Goal: Task Accomplishment & Management: Use online tool/utility

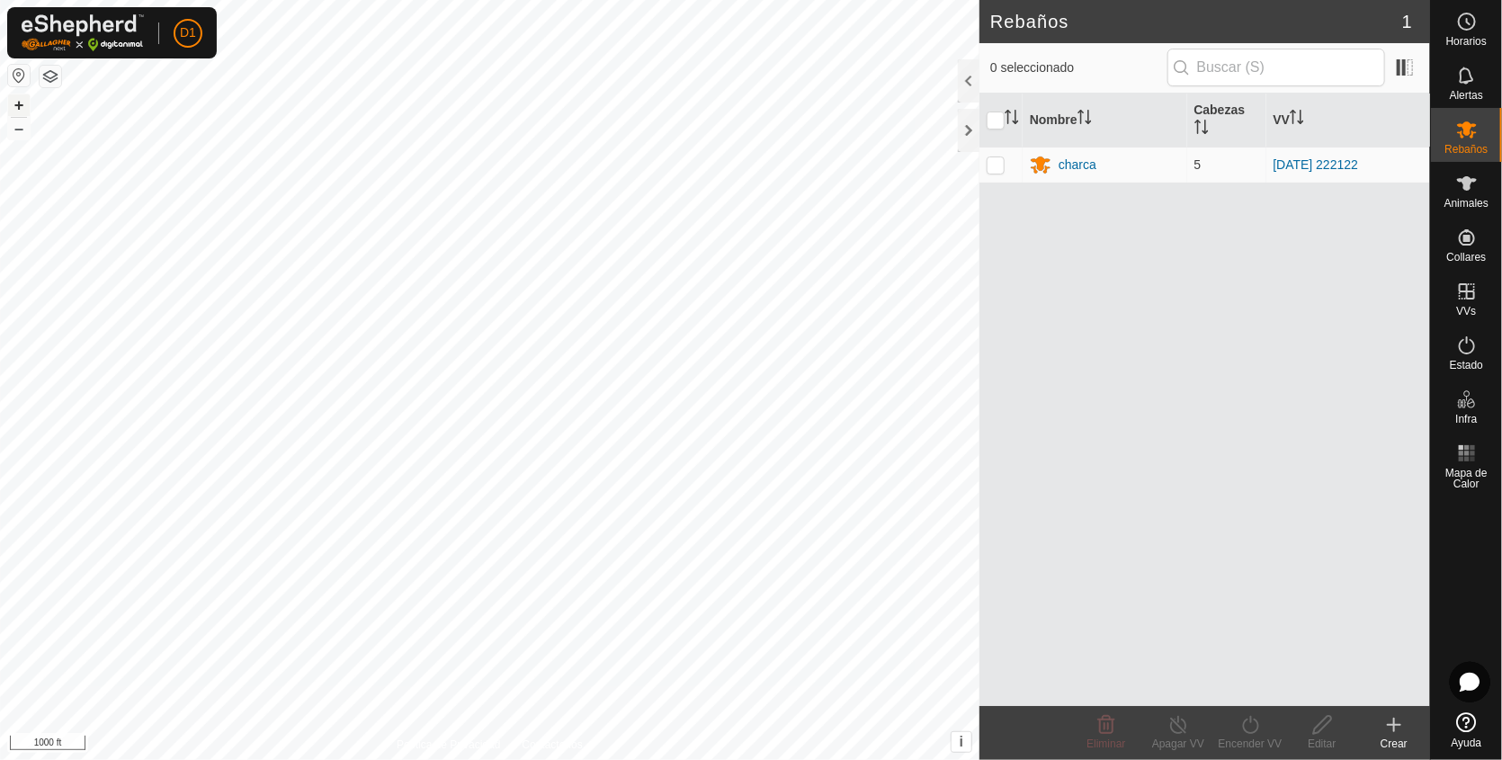
click at [18, 103] on button "+" at bounding box center [19, 105] width 22 height 22
click at [23, 103] on button "+" at bounding box center [19, 105] width 22 height 22
click at [1457, 198] on span "Animales" at bounding box center [1466, 203] width 44 height 11
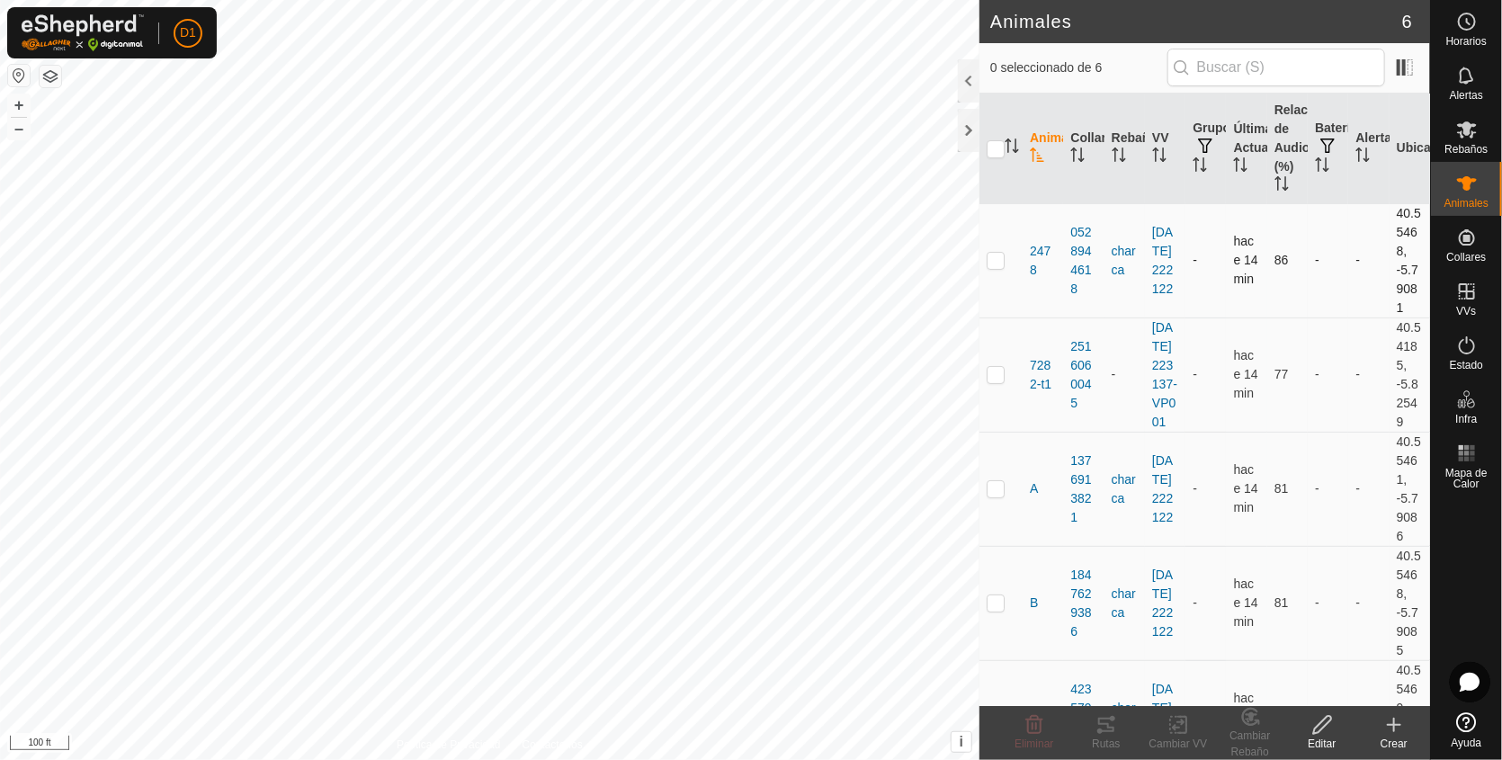
click at [992, 259] on p-checkbox at bounding box center [995, 260] width 18 height 14
click at [1101, 726] on icon at bounding box center [1106, 725] width 22 height 22
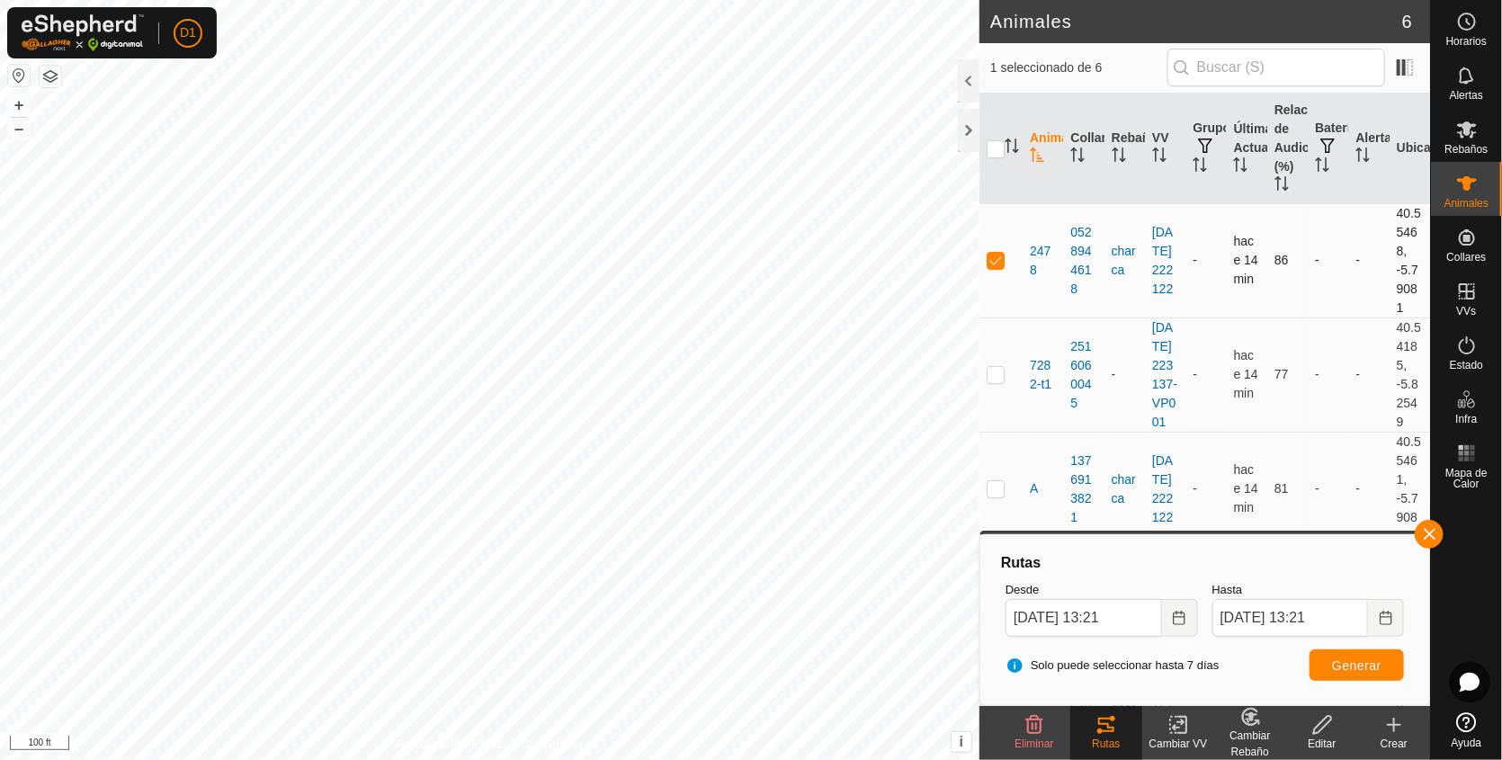
click at [994, 263] on p-checkbox at bounding box center [995, 260] width 18 height 14
checkbox input "false"
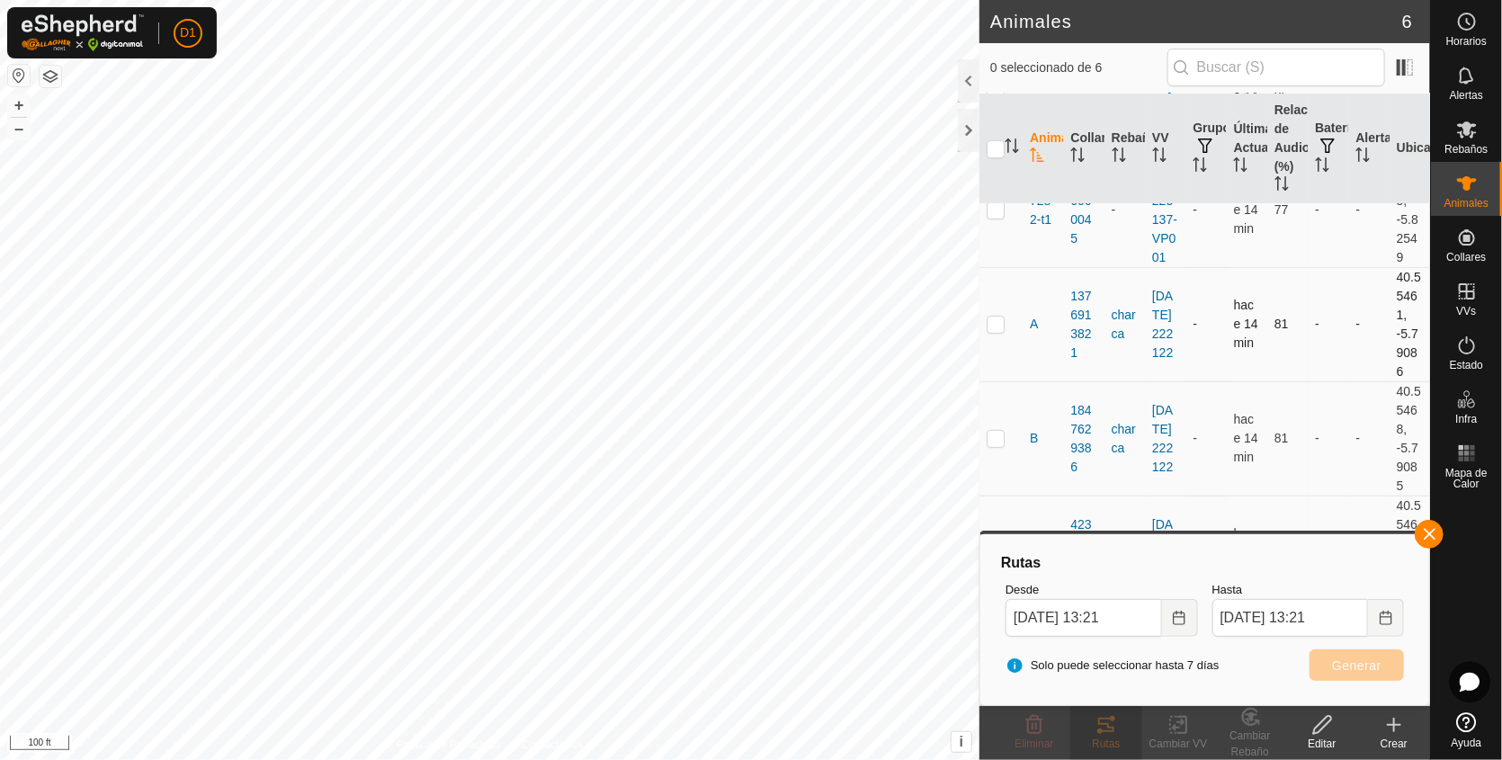
click at [994, 317] on p-checkbox at bounding box center [995, 324] width 18 height 14
click at [1354, 661] on span "Generar" at bounding box center [1356, 665] width 49 height 14
click at [991, 317] on p-checkbox at bounding box center [995, 324] width 18 height 14
checkbox input "false"
click at [993, 431] on p-checkbox at bounding box center [995, 438] width 18 height 14
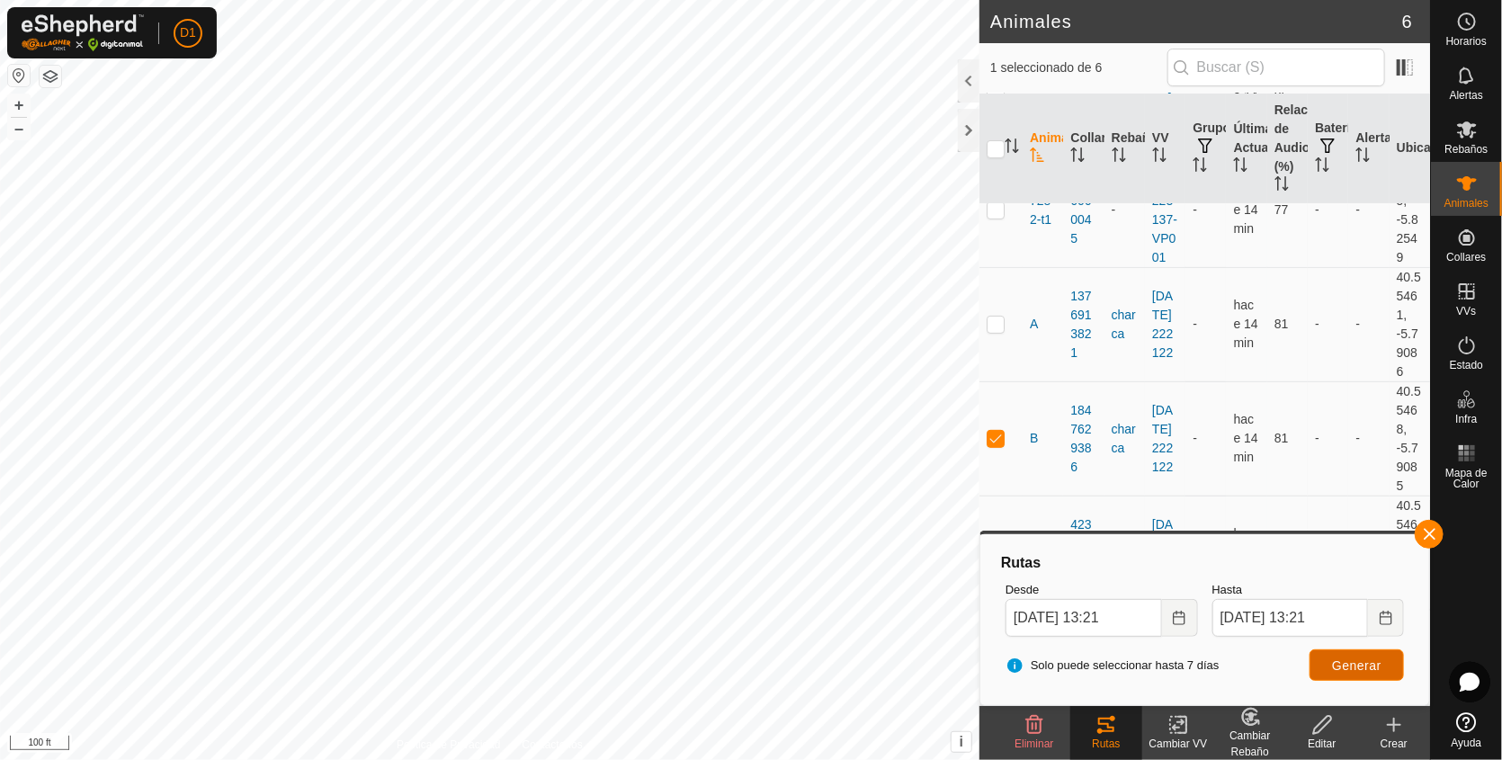
click at [1360, 666] on span "Generar" at bounding box center [1356, 665] width 49 height 14
click at [450, 0] on html "D1 Horarios Alertas Rebaños Animales Collares VVs Estado Infra Mapa de Calor Ay…" at bounding box center [751, 380] width 1502 height 760
click at [980, 408] on div "Animales 6 1 seleccionado de 6 Animal Collar Rebaño VV Grupos Última Actualizac…" at bounding box center [715, 380] width 1430 height 760
click at [994, 431] on p-checkbox at bounding box center [995, 438] width 18 height 14
checkbox input "false"
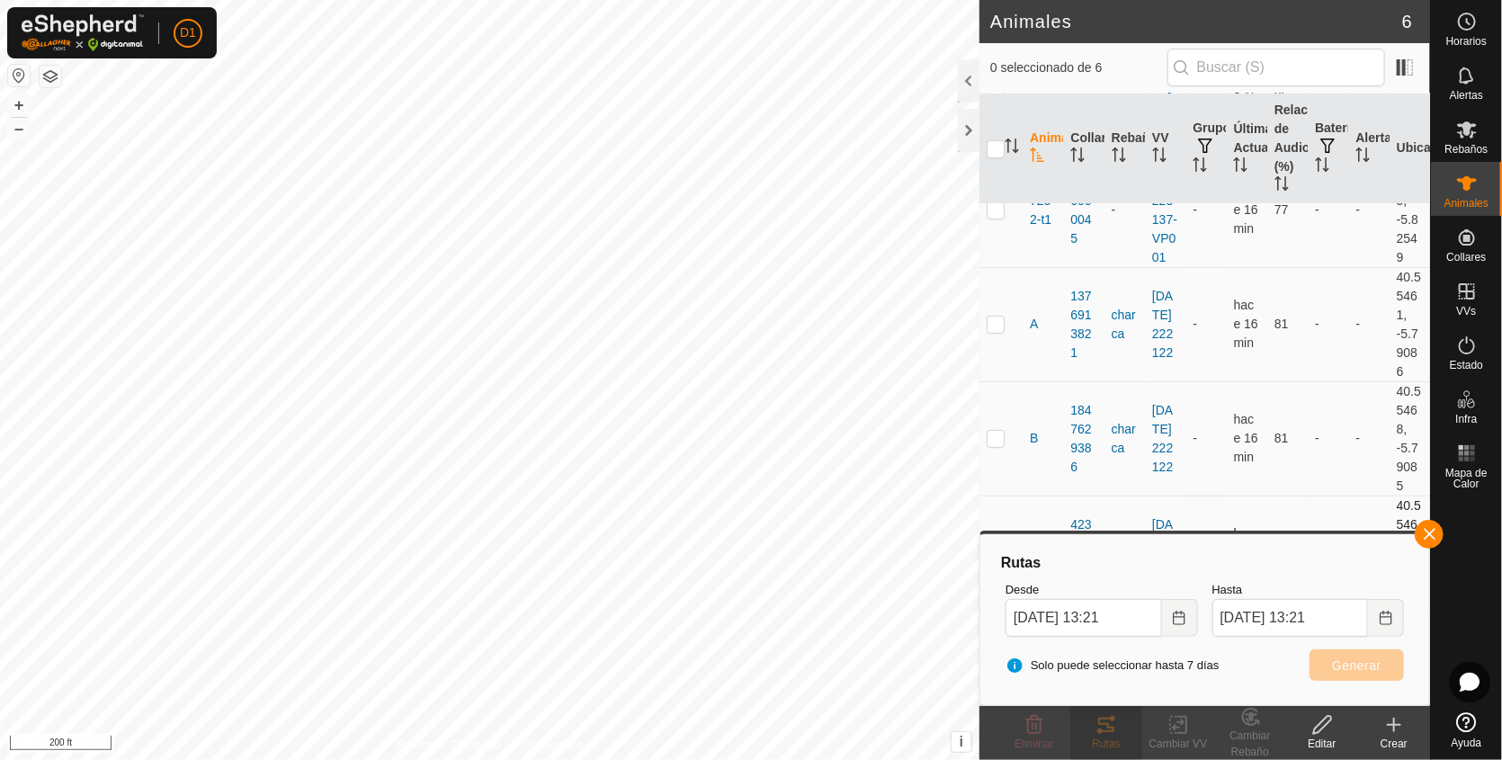
click at [994, 531] on div "Rutas Desde [DATE] 13:21 Hasta [DATE] 13:21 Solo puede seleccionar hasta 7 [PER…" at bounding box center [1204, 618] width 450 height 175
click at [993, 545] on p-checkbox at bounding box center [995, 552] width 18 height 14
checkbox input "true"
click at [1355, 665] on span "Generar" at bounding box center [1356, 665] width 49 height 14
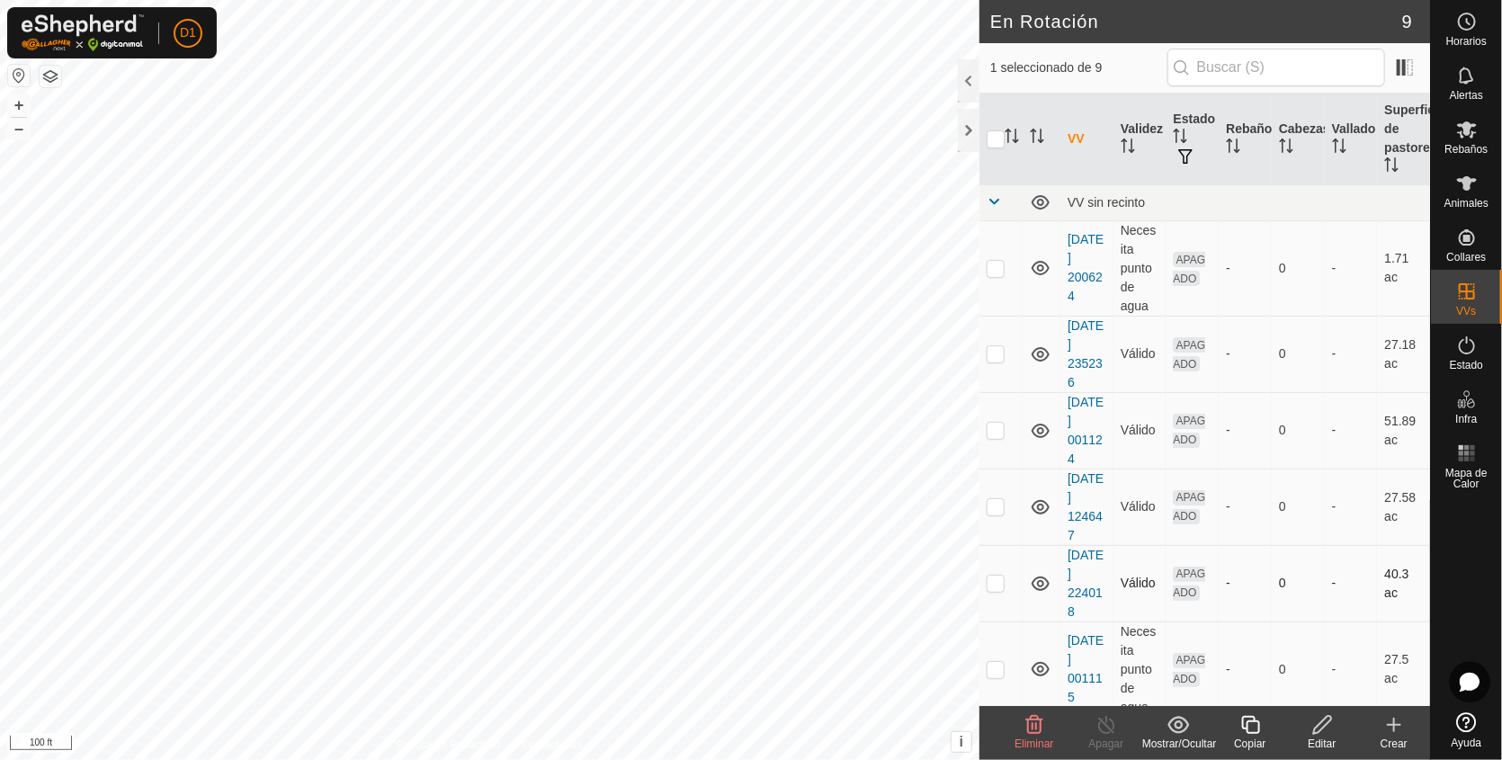
scroll to position [314, 0]
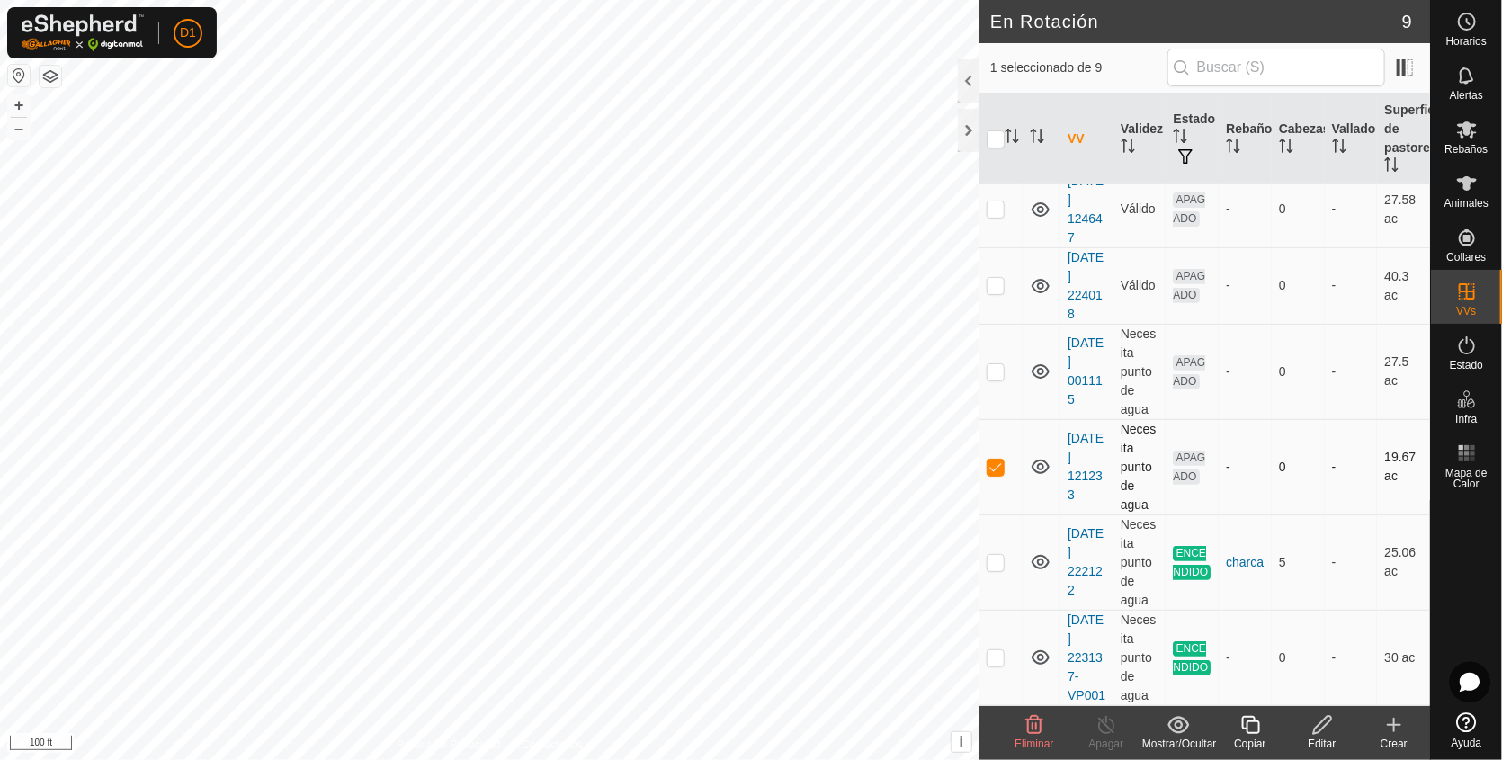
click at [994, 459] on p-checkbox at bounding box center [995, 466] width 18 height 14
checkbox input "false"
click at [1466, 203] on span "Animales" at bounding box center [1466, 203] width 44 height 11
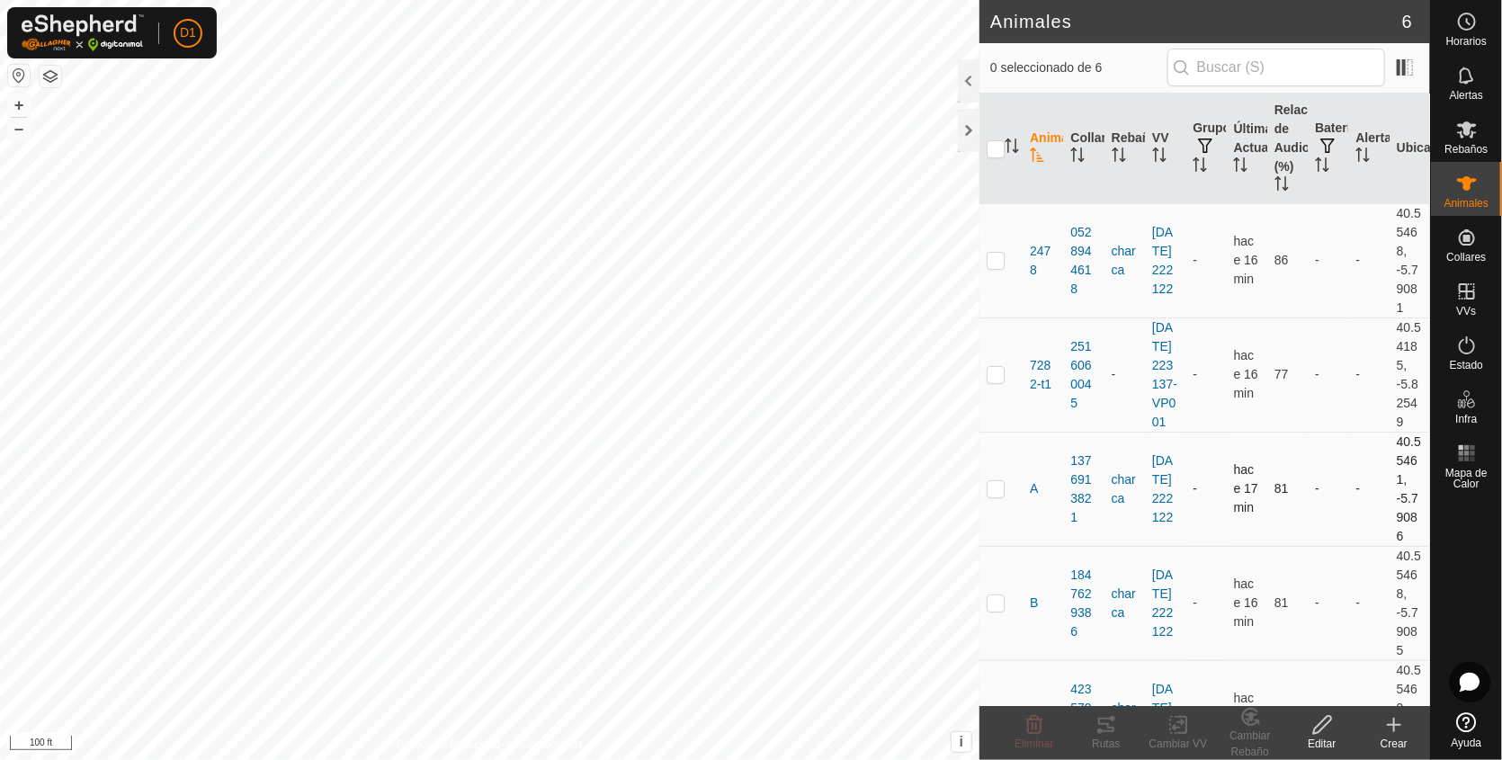
scroll to position [238, 0]
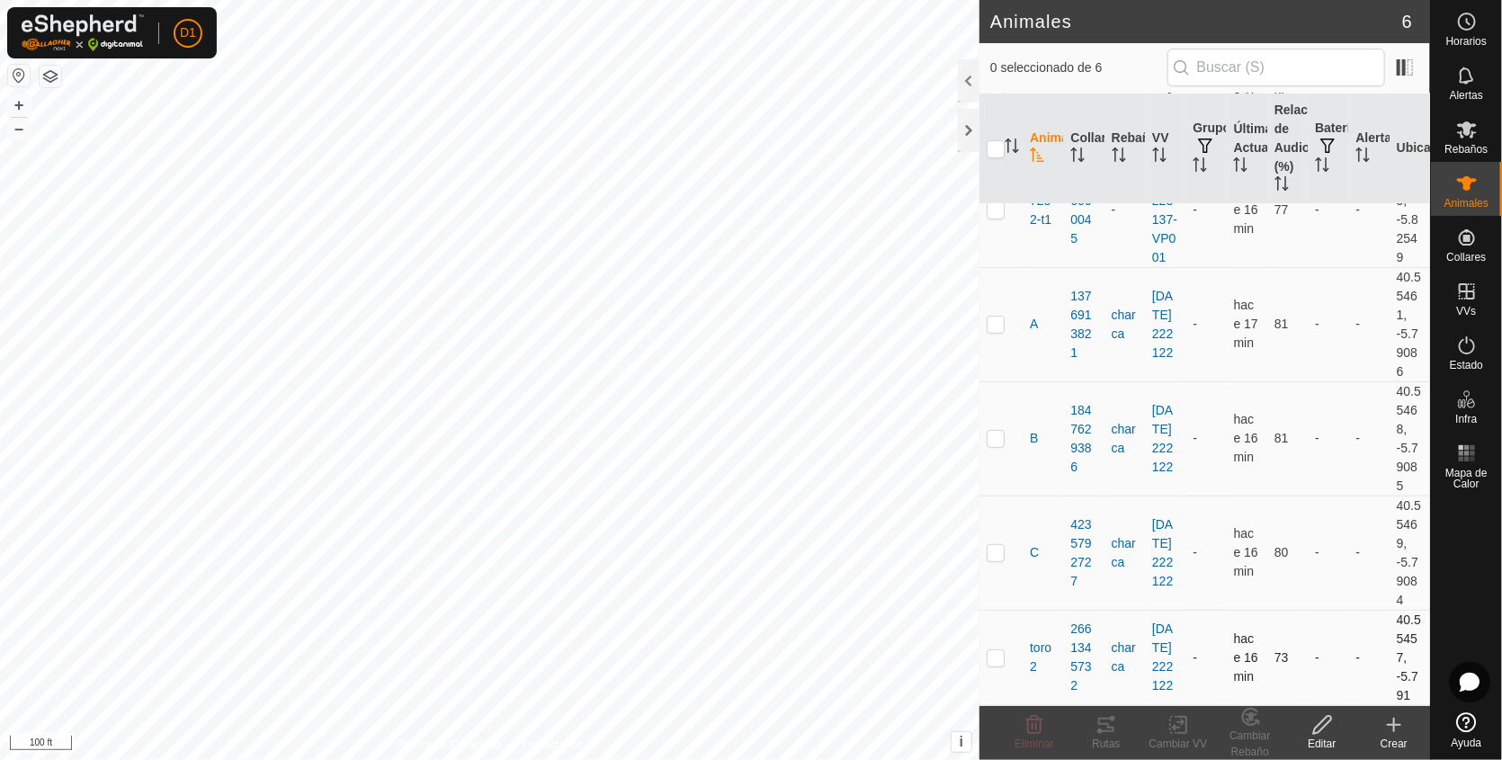
click at [994, 650] on p-checkbox at bounding box center [995, 657] width 18 height 14
checkbox input "true"
click at [1106, 730] on icon at bounding box center [1106, 725] width 16 height 14
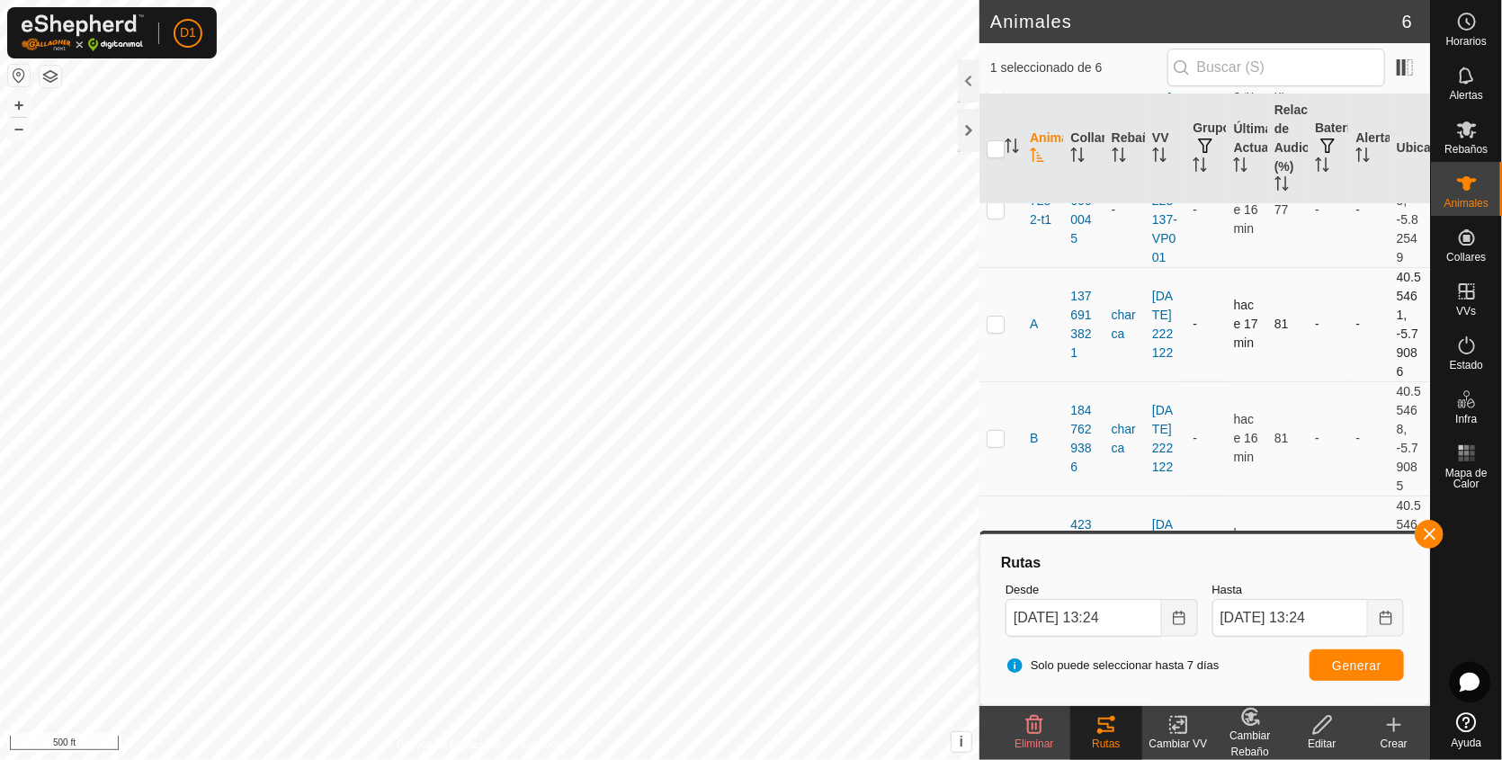
scroll to position [0, 0]
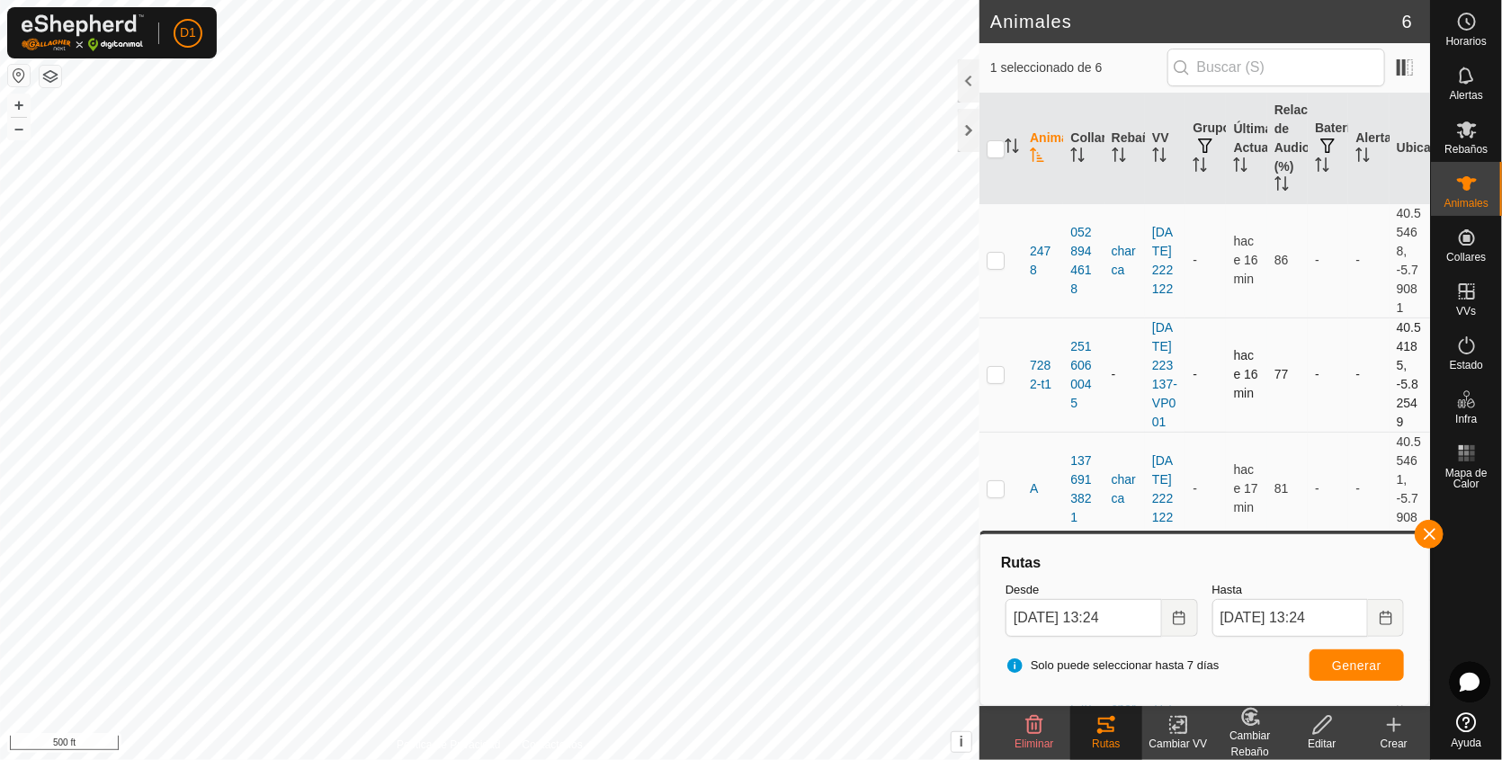
click at [994, 381] on p-checkbox at bounding box center [995, 374] width 18 height 14
click at [1354, 666] on span "Generar" at bounding box center [1356, 665] width 49 height 14
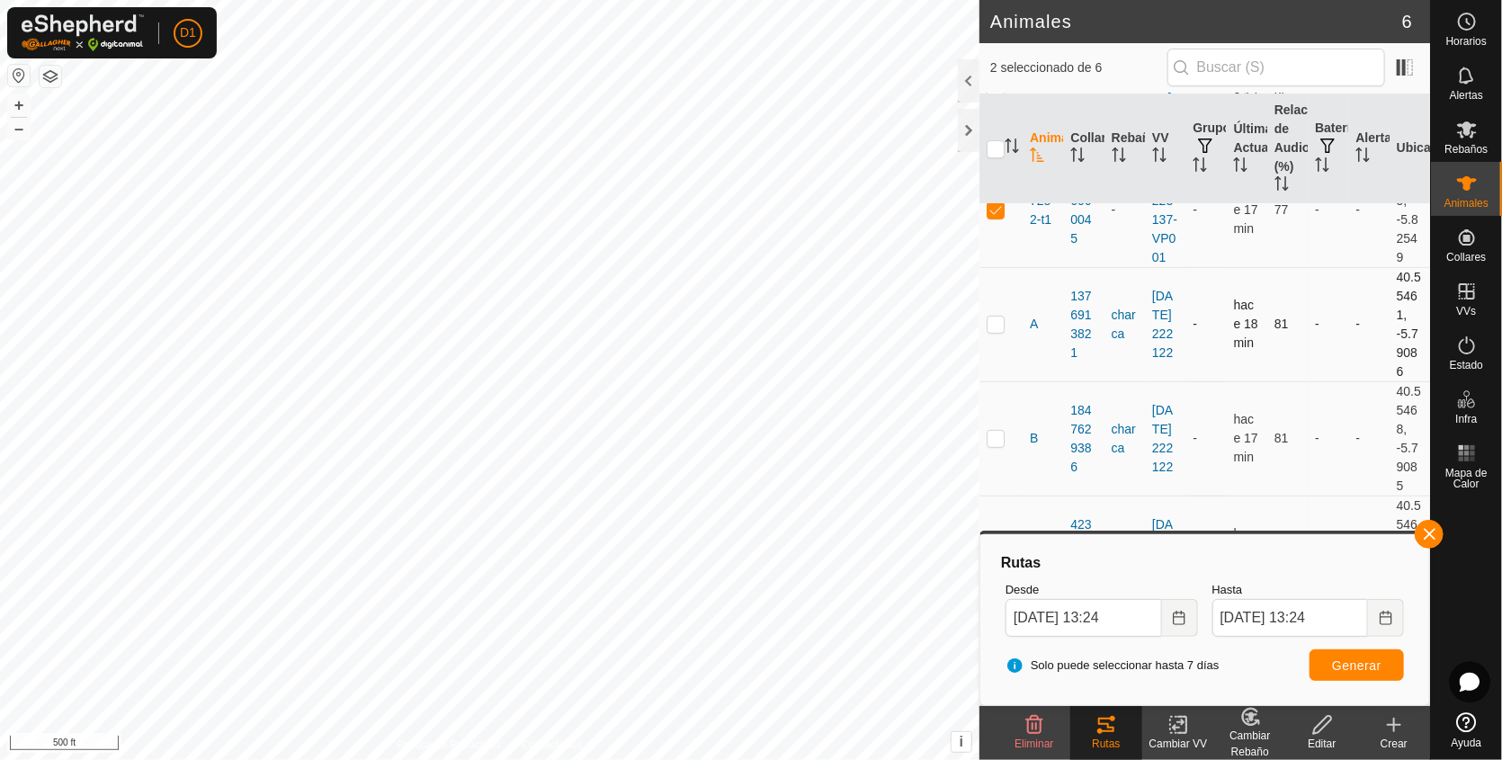
scroll to position [78, 0]
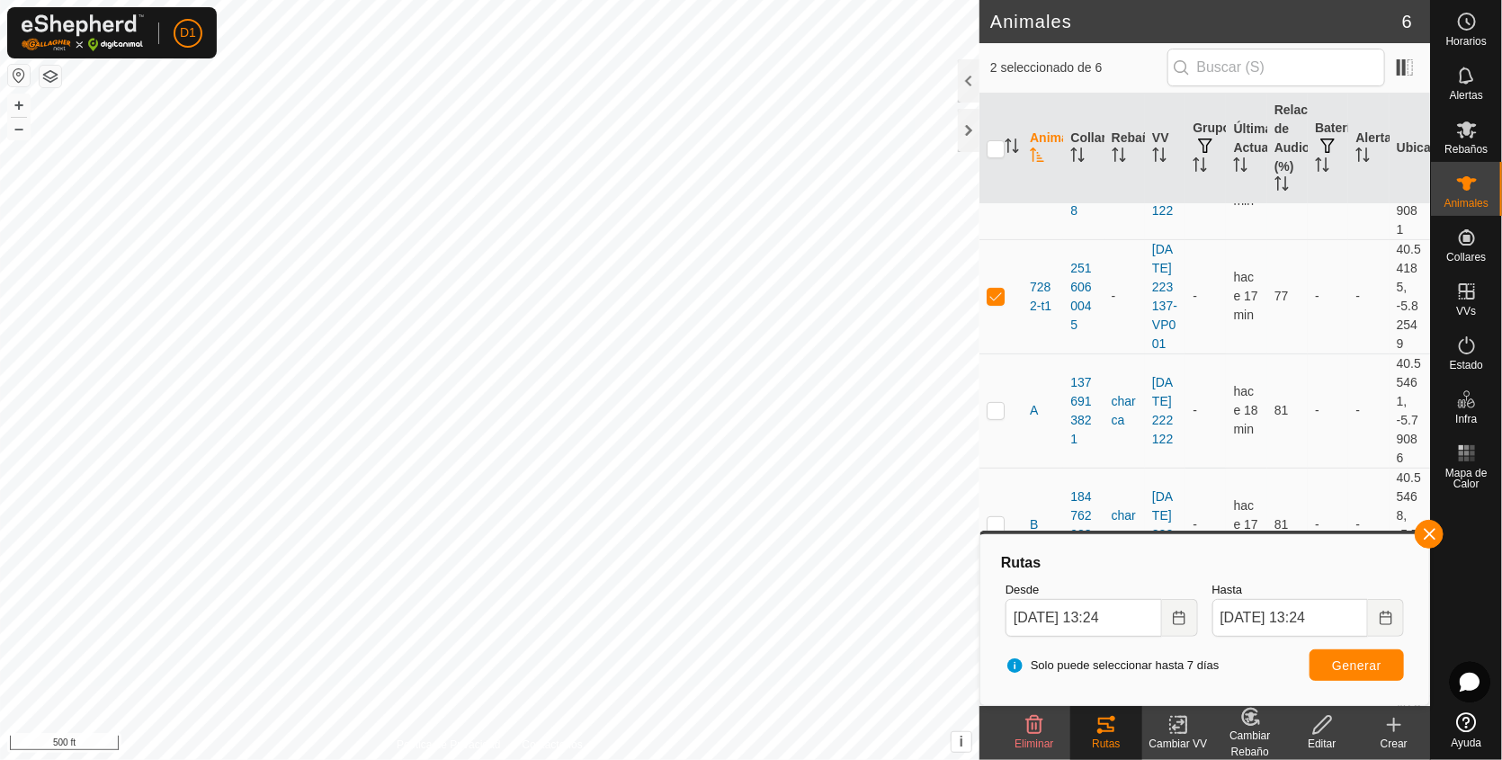
click at [987, 0] on html "D1 Horarios Alertas Rebaños Animales Collares VVs Estado Infra Mapa de Calor Ay…" at bounding box center [751, 380] width 1502 height 760
click at [841, 0] on html "D1 Horarios Alertas Rebaños Animales Collares VVs Estado Infra Mapa de Calor Ay…" at bounding box center [751, 380] width 1502 height 760
click at [994, 303] on p-checkbox at bounding box center [995, 296] width 18 height 14
checkbox input "false"
click at [54, 759] on html "D1 Horarios Alertas Rebaños Animales Collares VVs Estado Infra Mapa de Calor Ay…" at bounding box center [751, 380] width 1502 height 760
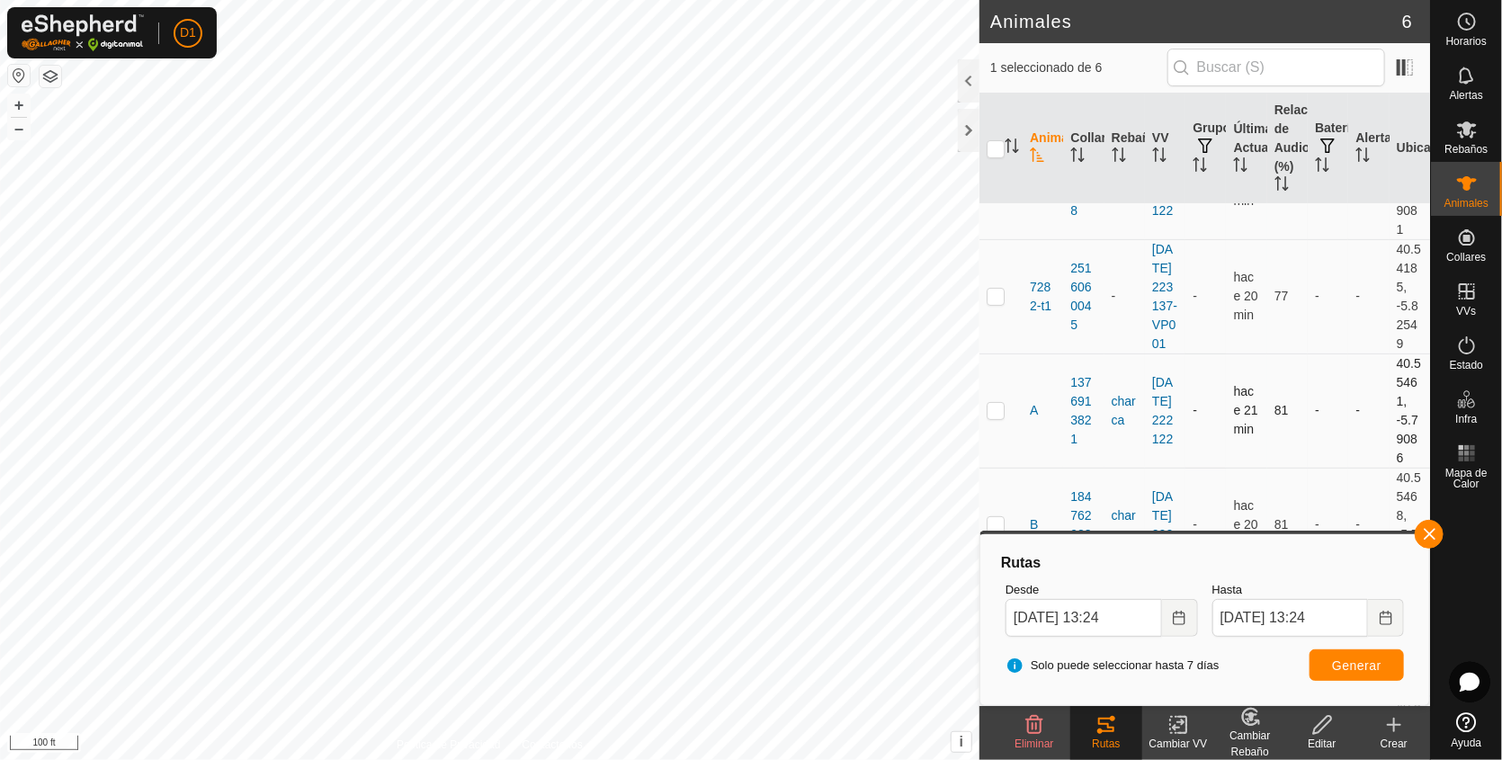
click at [994, 417] on p-checkbox at bounding box center [995, 410] width 18 height 14
checkbox input "true"
click at [1363, 671] on span "Generar" at bounding box center [1356, 665] width 49 height 14
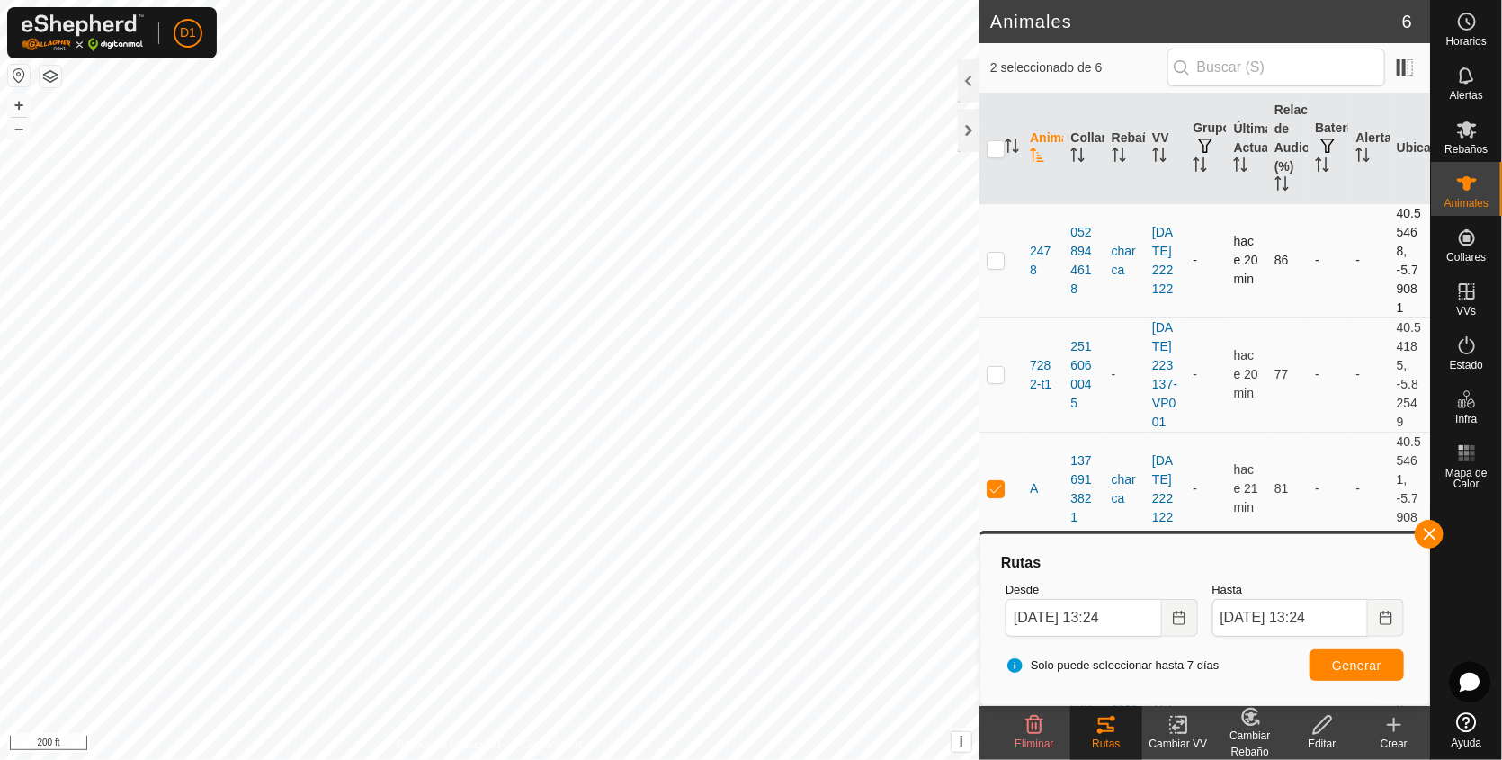
click at [997, 262] on p-checkbox at bounding box center [995, 260] width 18 height 14
checkbox input "true"
click at [1351, 658] on span "Generar" at bounding box center [1356, 665] width 49 height 14
click at [1426, 524] on button "button" at bounding box center [1428, 534] width 29 height 29
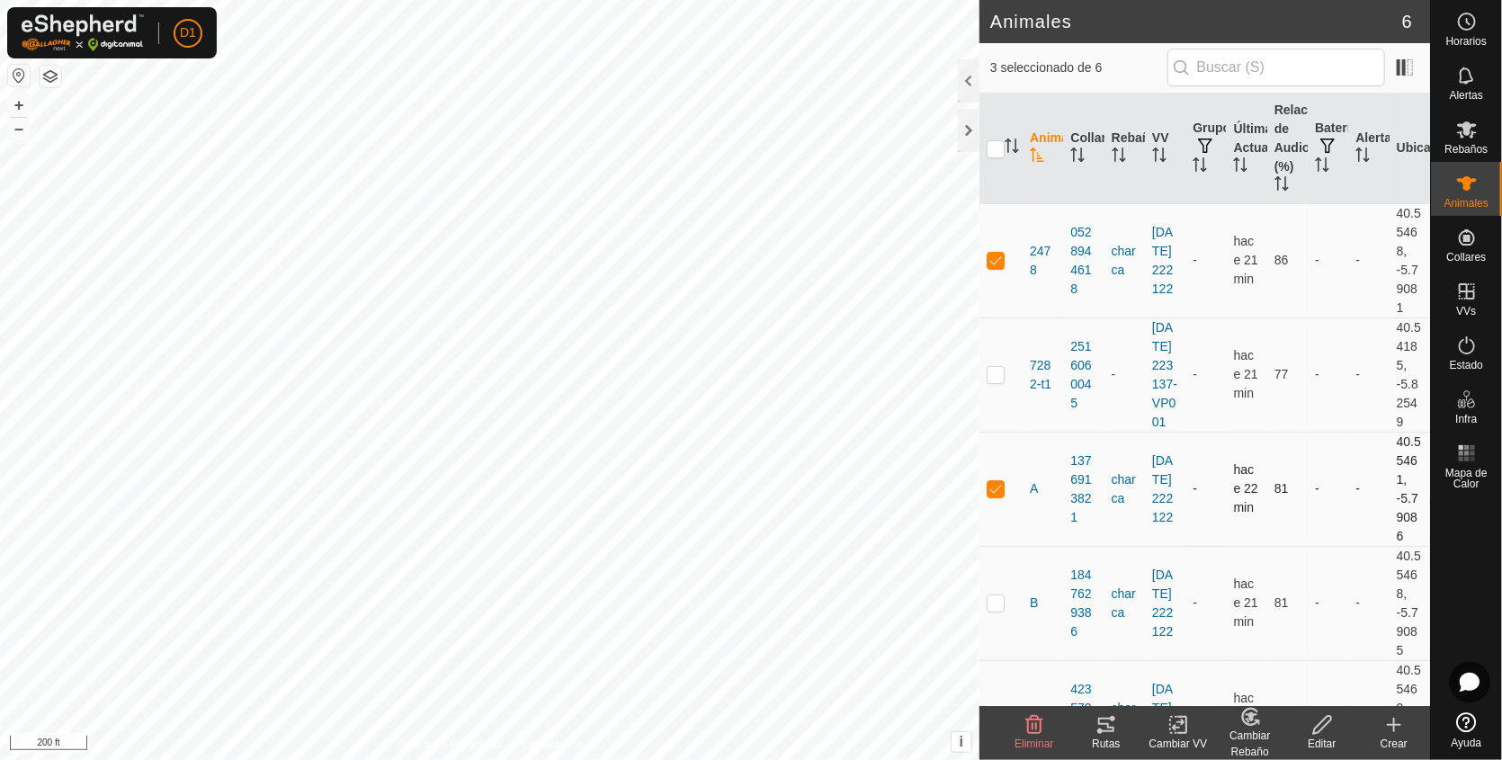
click at [999, 495] on p-checkbox at bounding box center [995, 488] width 18 height 14
checkbox input "false"
click at [994, 253] on p-checkbox at bounding box center [995, 260] width 18 height 14
checkbox input "false"
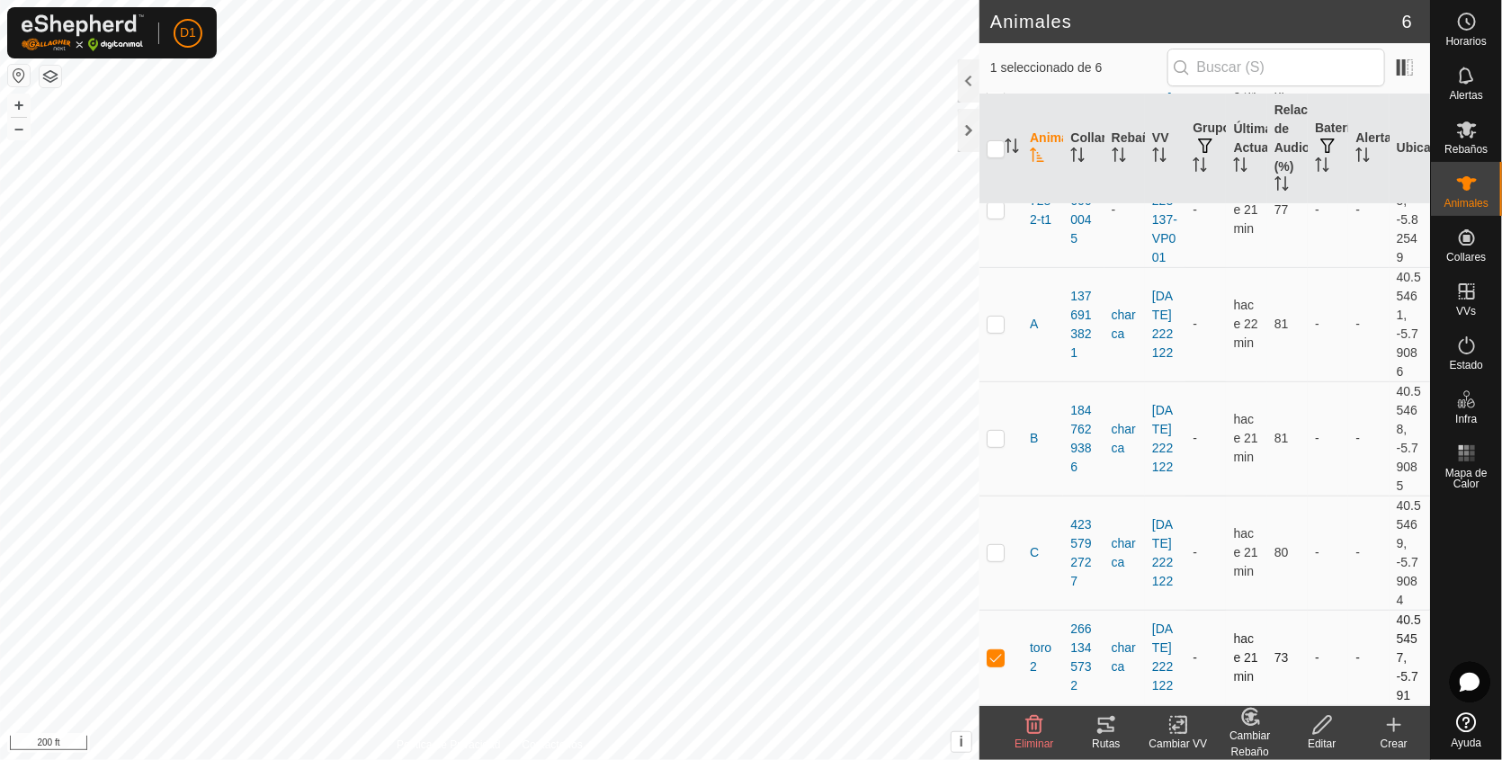
click at [993, 650] on p-checkbox at bounding box center [995, 657] width 18 height 14
checkbox input "false"
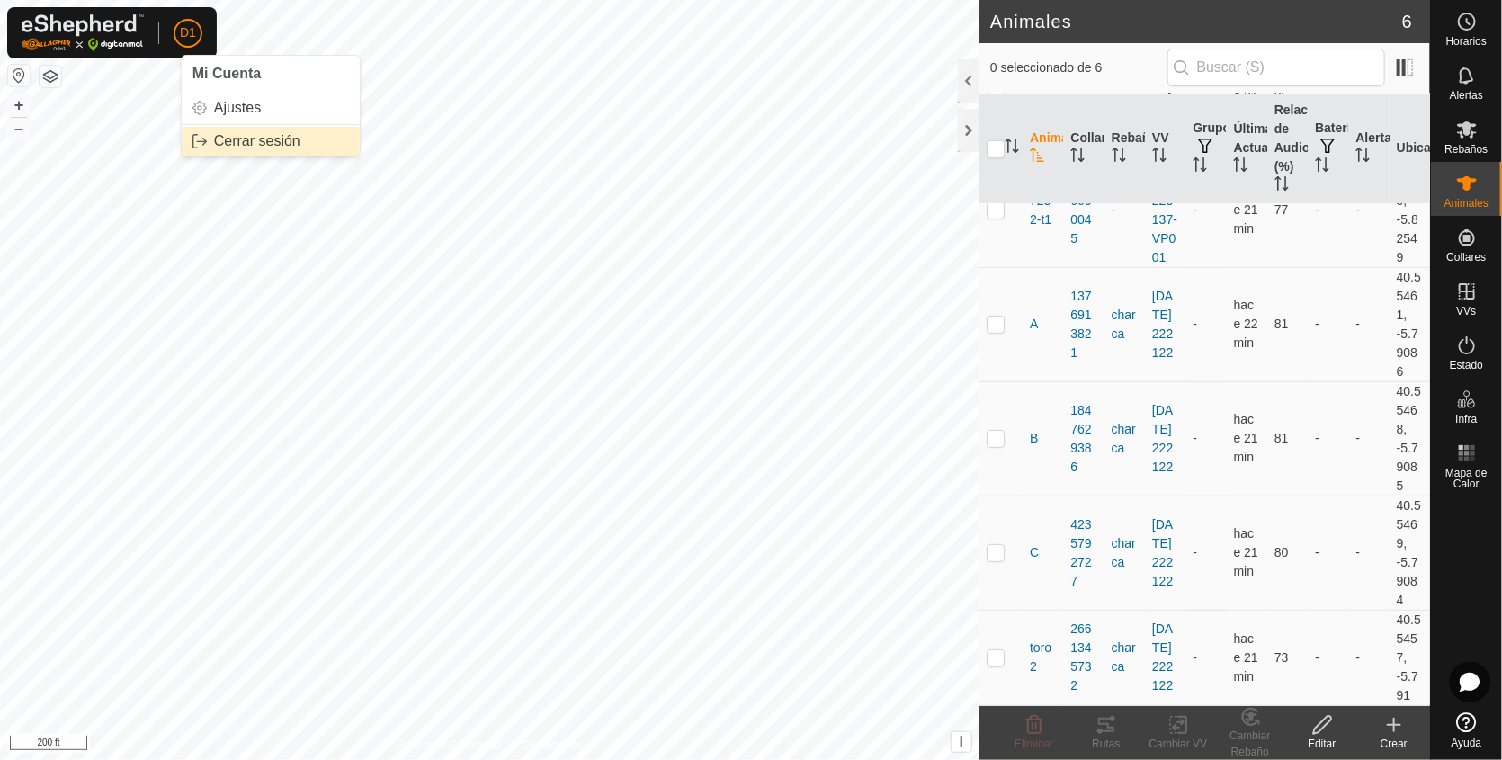
click at [248, 133] on link "Cerrar sesión" at bounding box center [271, 141] width 178 height 29
